Goal: Task Accomplishment & Management: Manage account settings

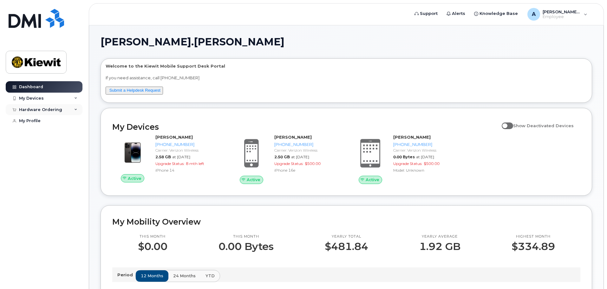
click at [65, 114] on div "Hardware Ordering" at bounding box center [44, 109] width 77 height 11
click at [61, 102] on div "My Devices" at bounding box center [44, 98] width 77 height 11
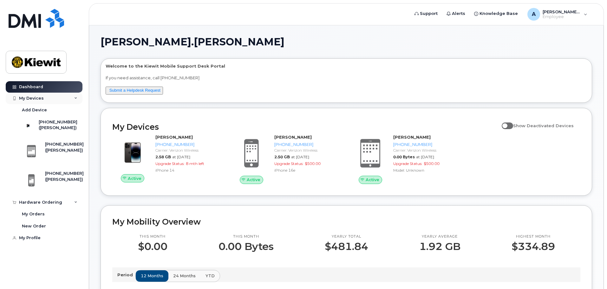
click at [61, 102] on div "My Devices" at bounding box center [44, 98] width 77 height 11
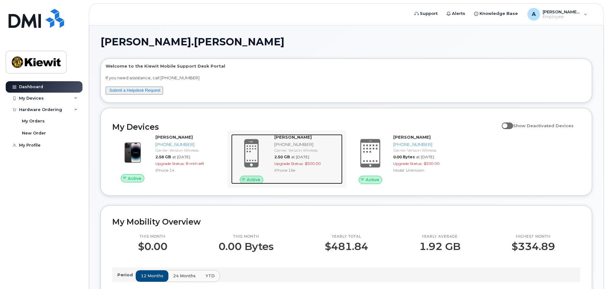
click at [294, 182] on div "Derek Pearson 425-567-0969 Carrier: Verizon Wireless 2.50 GB at Aug 01, 2025 Up…" at bounding box center [307, 158] width 71 height 49
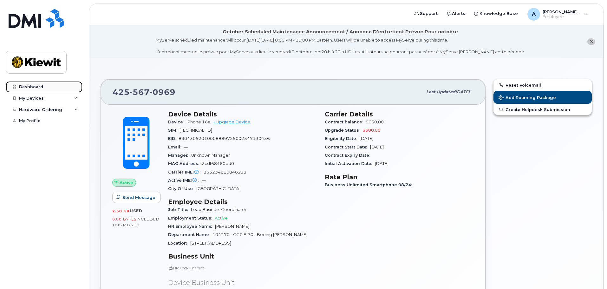
click at [41, 86] on div "Dashboard" at bounding box center [31, 86] width 24 height 5
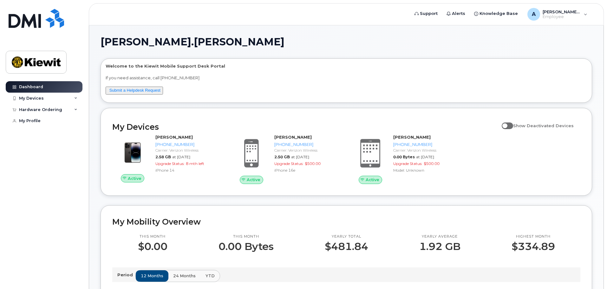
drag, startPoint x: 0, startPoint y: 0, endPoint x: 56, endPoint y: 219, distance: 225.7
click at [56, 219] on div "Dashboard My Devices Add Device [PHONE_NUMBER] ([PERSON_NAME]) [PHONE_NUMBER] (…" at bounding box center [45, 180] width 78 height 198
click at [73, 101] on div "My Devices" at bounding box center [44, 98] width 77 height 11
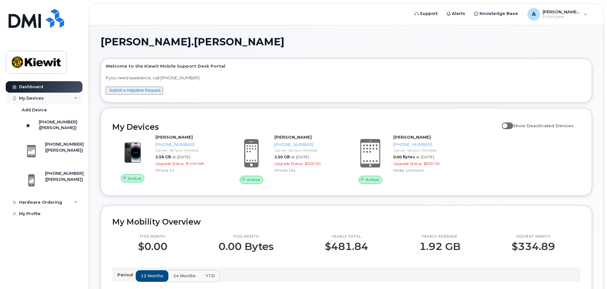
click at [73, 101] on div "My Devices" at bounding box center [44, 98] width 77 height 11
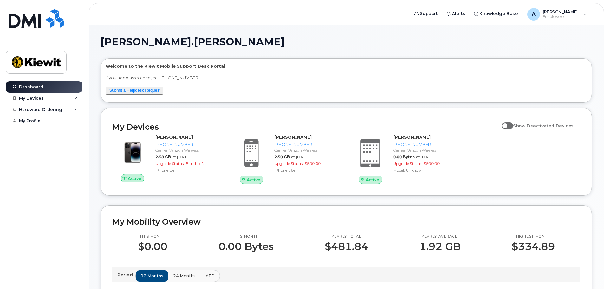
click at [292, 41] on h1 "[PERSON_NAME].[PERSON_NAME]" at bounding box center [344, 42] width 488 height 10
click at [74, 196] on div "Dashboard My Devices Add Device [PHONE_NUMBER] ([PERSON_NAME]) [PHONE_NUMBER] (…" at bounding box center [45, 180] width 78 height 198
click at [68, 209] on div "Dashboard My Devices Add Device [PHONE_NUMBER] ([PERSON_NAME]) [PHONE_NUMBER] (…" at bounding box center [45, 180] width 78 height 198
click at [75, 210] on div "Dashboard My Devices Add Device [PHONE_NUMBER] ([PERSON_NAME]) [PHONE_NUMBER] (…" at bounding box center [45, 180] width 78 height 198
click at [506, 124] on input "Show Deactivated Devices" at bounding box center [503, 121] width 5 height 5
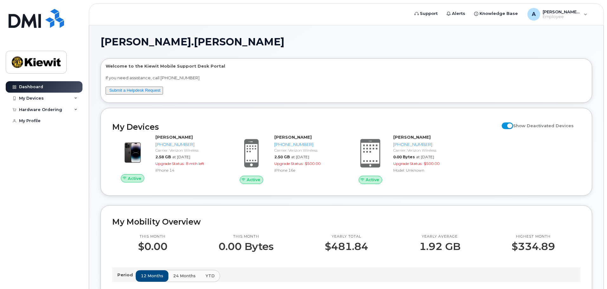
click at [511, 125] on span at bounding box center [506, 125] width 11 height 6
click at [506, 125] on input "Show Deactivated Devices" at bounding box center [503, 121] width 5 height 5
checkbox input "false"
click at [560, 17] on span "Employee" at bounding box center [561, 16] width 38 height 5
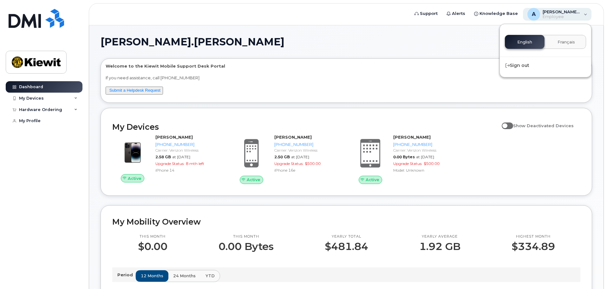
click at [560, 17] on span "Employee" at bounding box center [561, 16] width 38 height 5
click at [323, 39] on h1 "[PERSON_NAME].[PERSON_NAME]" at bounding box center [344, 42] width 488 height 10
